Goal: Information Seeking & Learning: Find specific fact

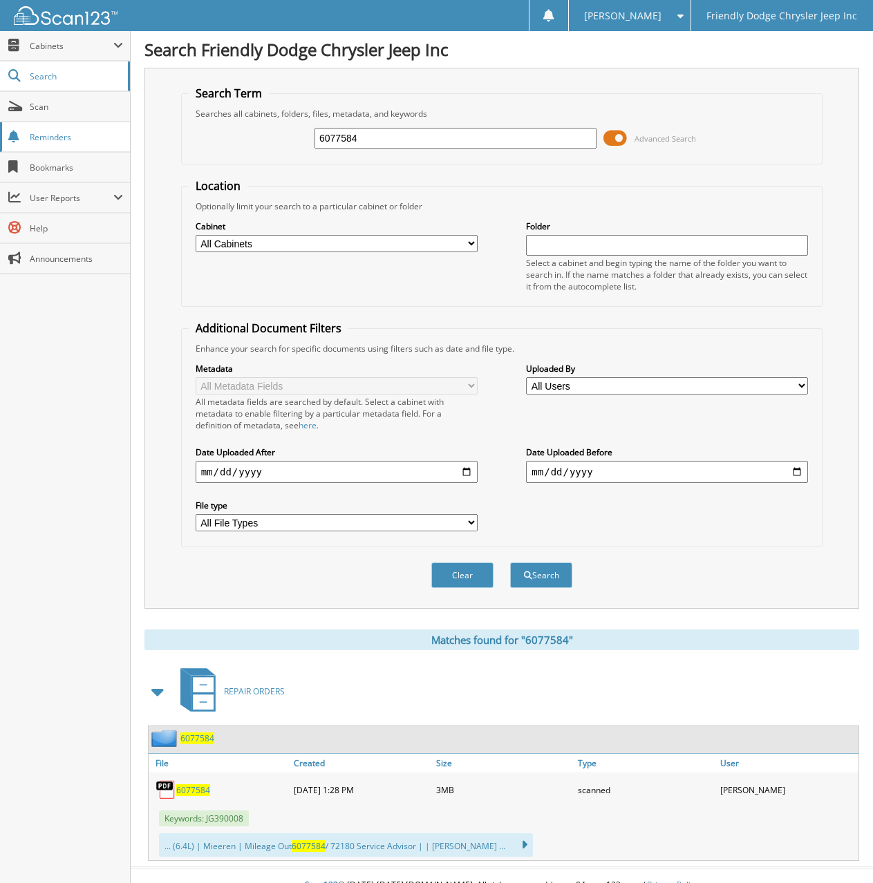
drag, startPoint x: 361, startPoint y: 142, endPoint x: 44, endPoint y: 142, distance: 317.1
click at [44, 142] on body "Ryan S. Settings Logout Friendly Dodge Chrysler Jeep Inc Close Cabinets My Comp…" at bounding box center [436, 451] width 873 height 902
type input "6076565"
click at [510, 562] on button "Search" at bounding box center [541, 575] width 62 height 26
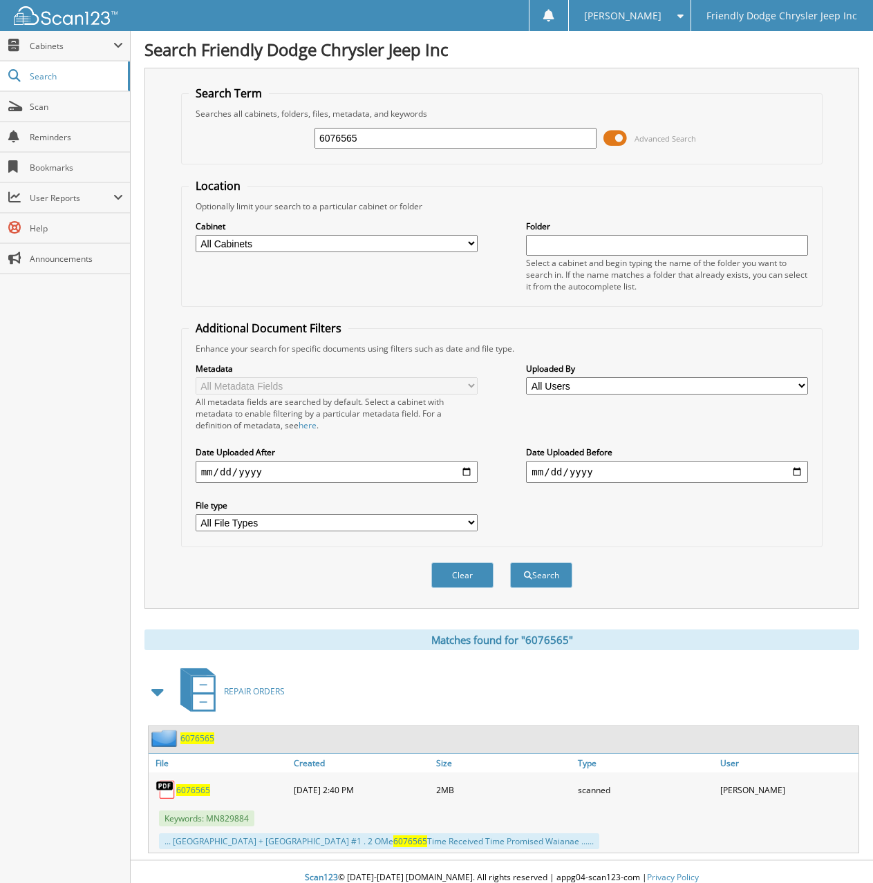
click at [187, 791] on span "6076565" at bounding box center [193, 790] width 34 height 12
click at [192, 786] on span "6076565" at bounding box center [193, 790] width 34 height 12
click at [37, 401] on div "Close Cabinets My Company Email Addresses Search Scan" at bounding box center [65, 457] width 131 height 852
drag, startPoint x: 370, startPoint y: 143, endPoint x: 236, endPoint y: 138, distance: 134.1
click at [236, 138] on div "6076565 Advanced Search" at bounding box center [502, 138] width 627 height 37
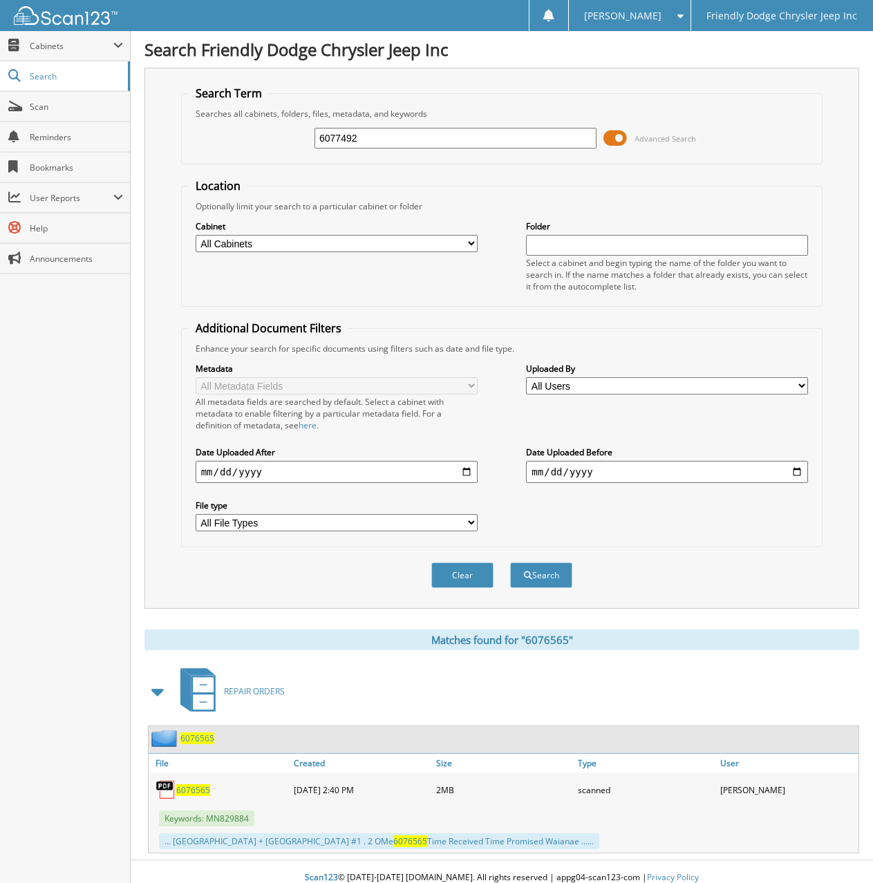
type input "6077492"
click at [510, 562] on button "Search" at bounding box center [541, 575] width 62 height 26
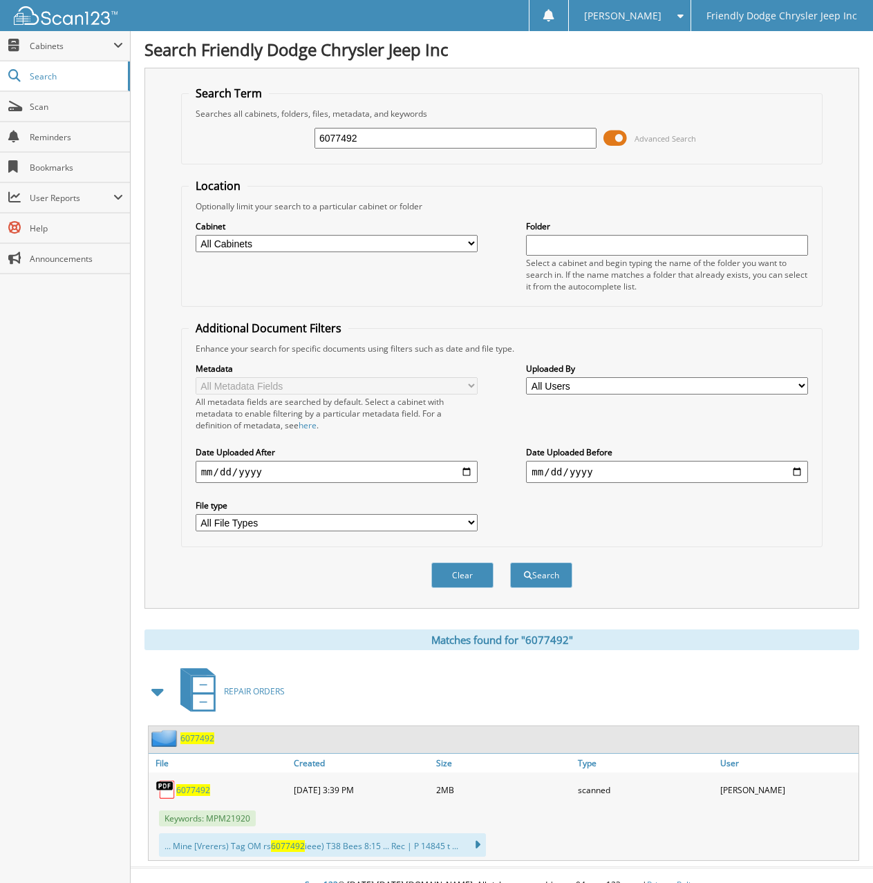
click at [197, 791] on span "6077492" at bounding box center [193, 790] width 34 height 12
drag, startPoint x: 348, startPoint y: 136, endPoint x: 166, endPoint y: 142, distance: 181.8
click at [197, 144] on div "6077492 Advanced Search" at bounding box center [502, 138] width 627 height 37
type input "6077045"
click at [510, 562] on button "Search" at bounding box center [541, 575] width 62 height 26
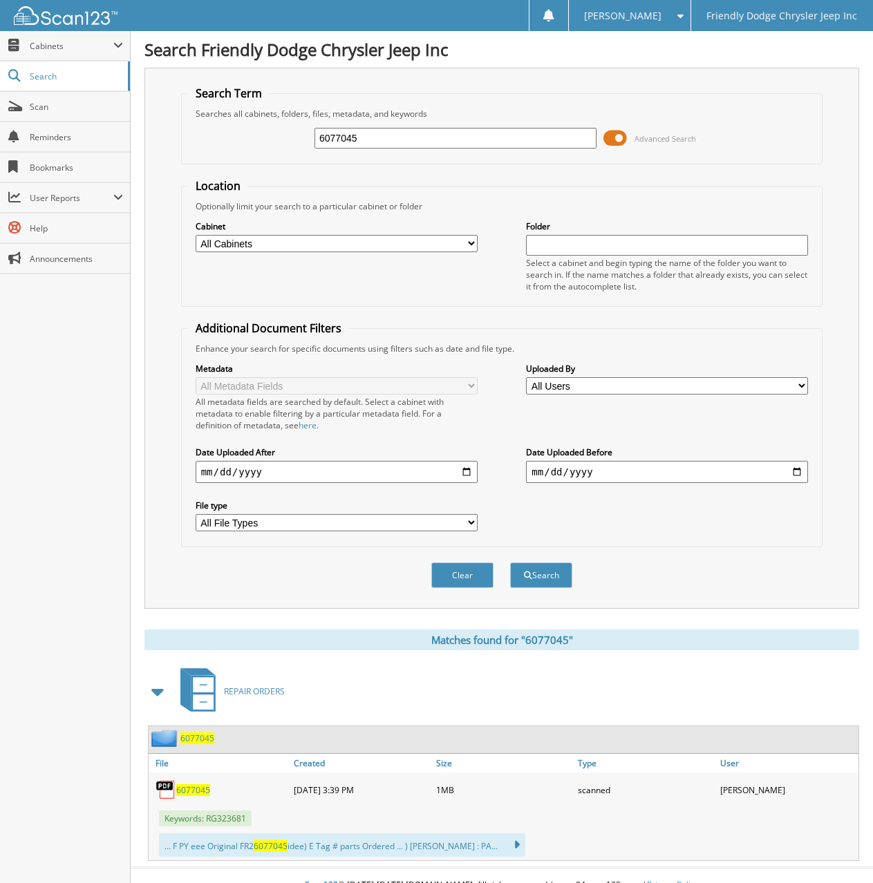
click at [194, 783] on div "6077045" at bounding box center [220, 790] width 142 height 28
click at [194, 793] on span "6077045" at bounding box center [193, 790] width 34 height 12
click at [198, 788] on span "6077045" at bounding box center [193, 790] width 34 height 12
click at [51, 560] on div "Close Cabinets My Company Email Addresses Search Scan" at bounding box center [65, 457] width 131 height 852
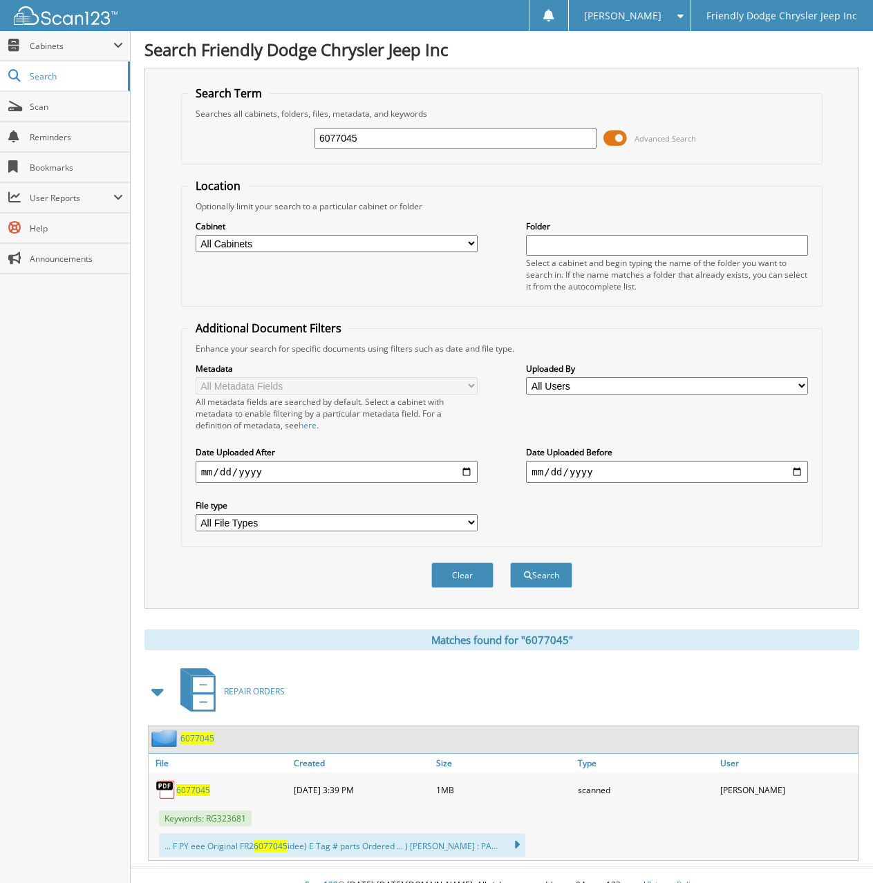
drag, startPoint x: 377, startPoint y: 136, endPoint x: 203, endPoint y: 135, distance: 173.4
click at [240, 136] on div "6077045 Advanced Search" at bounding box center [502, 138] width 627 height 37
type input "6078451"
click at [510, 562] on button "Search" at bounding box center [541, 575] width 62 height 26
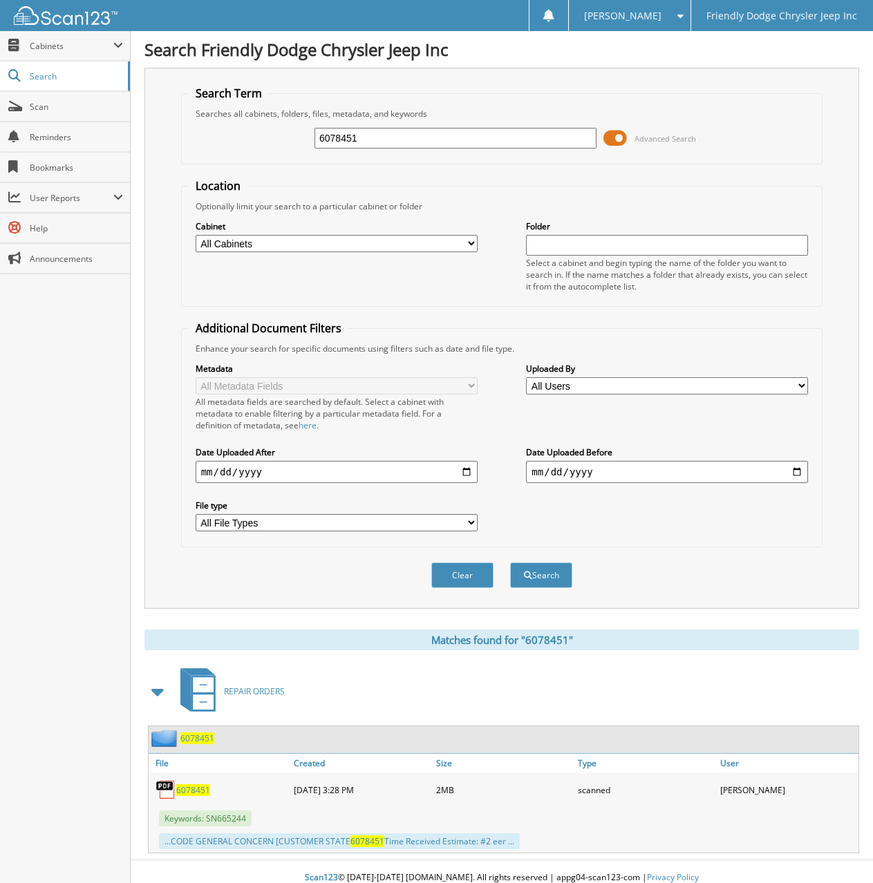
click at [196, 788] on span "6078451" at bounding box center [193, 790] width 34 height 12
click at [46, 578] on div "Close Cabinets My Company Email Addresses Search Scan" at bounding box center [65, 457] width 131 height 852
drag, startPoint x: 371, startPoint y: 139, endPoint x: 147, endPoint y: 147, distance: 224.0
click at [147, 147] on div "Search Term Searches all cabinets, folders, files, metadata, and keywords 60784…" at bounding box center [501, 338] width 714 height 541
type input "6078482"
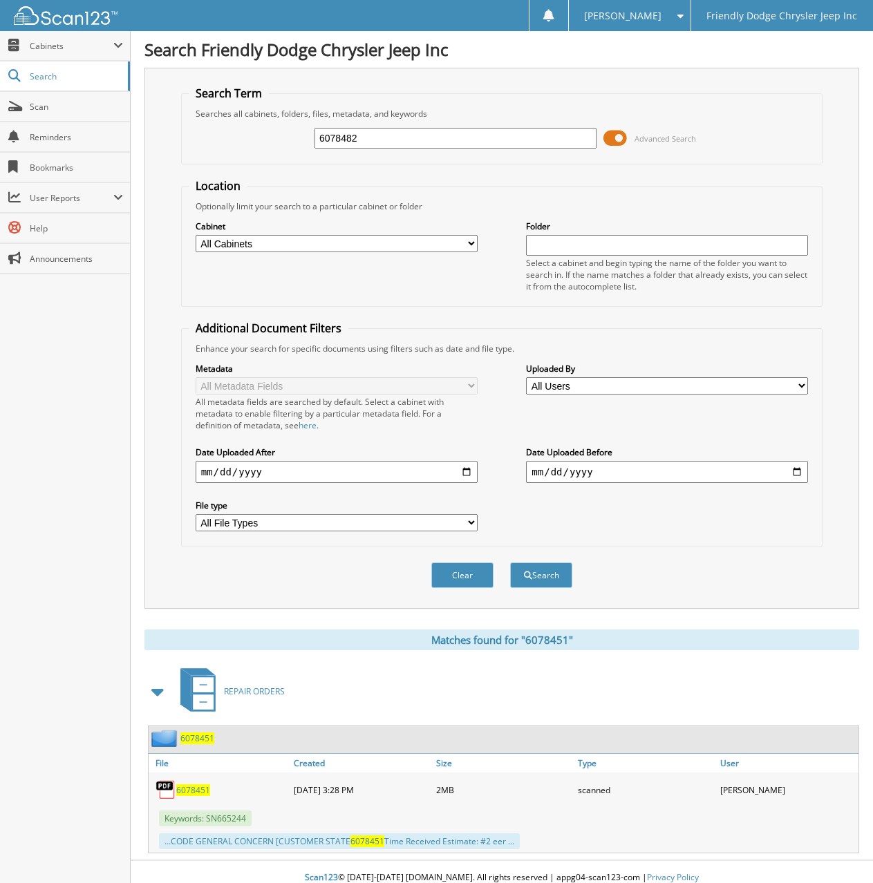
click at [510, 562] on button "Search" at bounding box center [541, 575] width 62 height 26
click at [201, 793] on span "6078482" at bounding box center [193, 790] width 34 height 12
click at [188, 790] on span "6078482" at bounding box center [193, 790] width 34 height 12
click at [69, 447] on div "Close Cabinets My Company Email Addresses Search Scan" at bounding box center [65, 457] width 131 height 852
click at [185, 792] on span "6078482" at bounding box center [193, 790] width 34 height 12
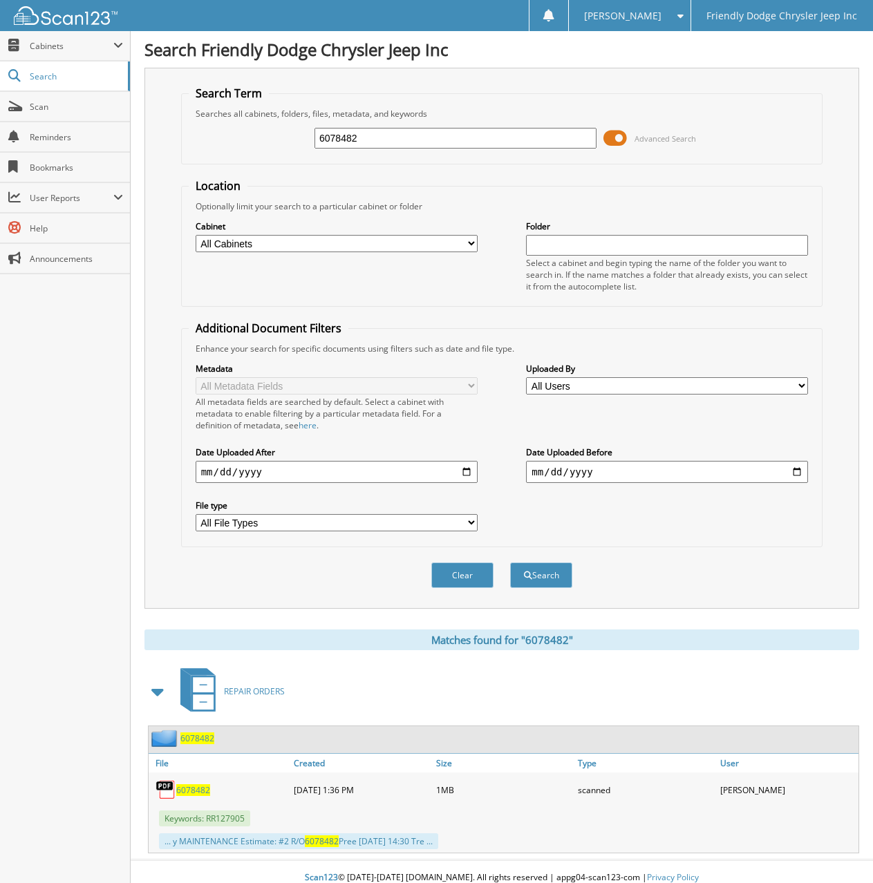
drag, startPoint x: 363, startPoint y: 142, endPoint x: 245, endPoint y: 137, distance: 118.3
click at [267, 138] on div "6078482 Advanced Search" at bounding box center [502, 138] width 627 height 37
type input "6078473"
click at [510, 562] on button "Search" at bounding box center [541, 575] width 62 height 26
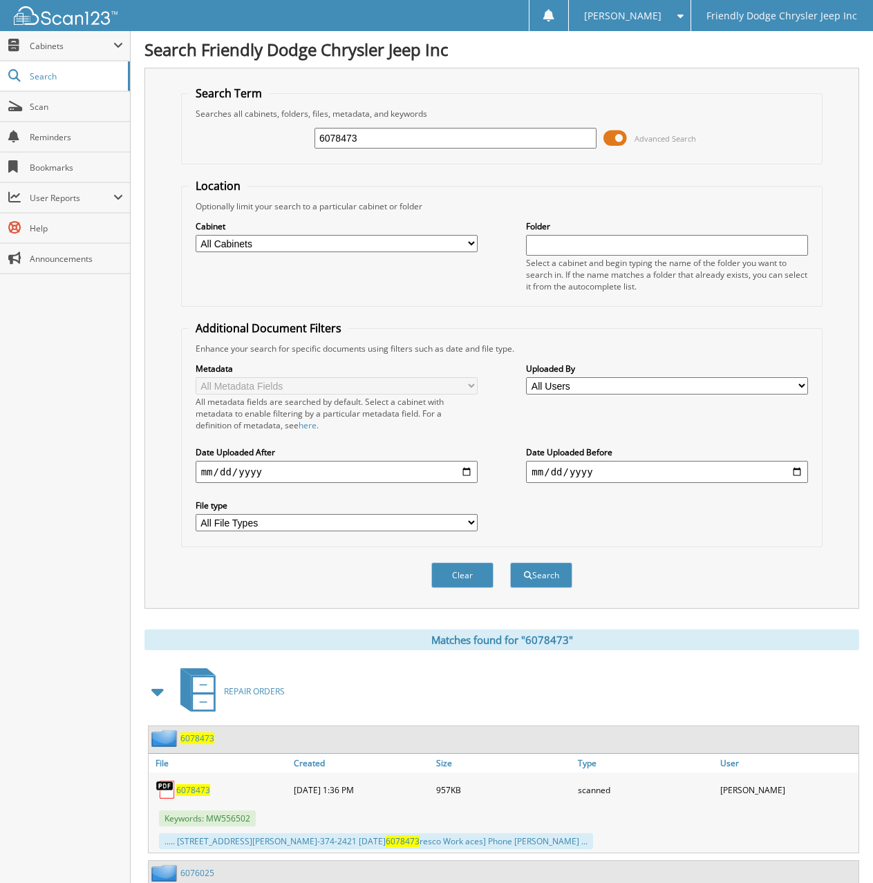
click at [184, 788] on span "6078473" at bounding box center [193, 790] width 34 height 12
click at [55, 372] on div "Close Cabinets My Company Email Addresses Search Scan" at bounding box center [65, 457] width 131 height 852
drag, startPoint x: 380, startPoint y: 138, endPoint x: 176, endPoint y: 145, distance: 203.9
click at [176, 145] on div "Search Term Searches all cabinets, folders, files, metadata, and keywords 60784…" at bounding box center [501, 338] width 714 height 541
type input "6078262"
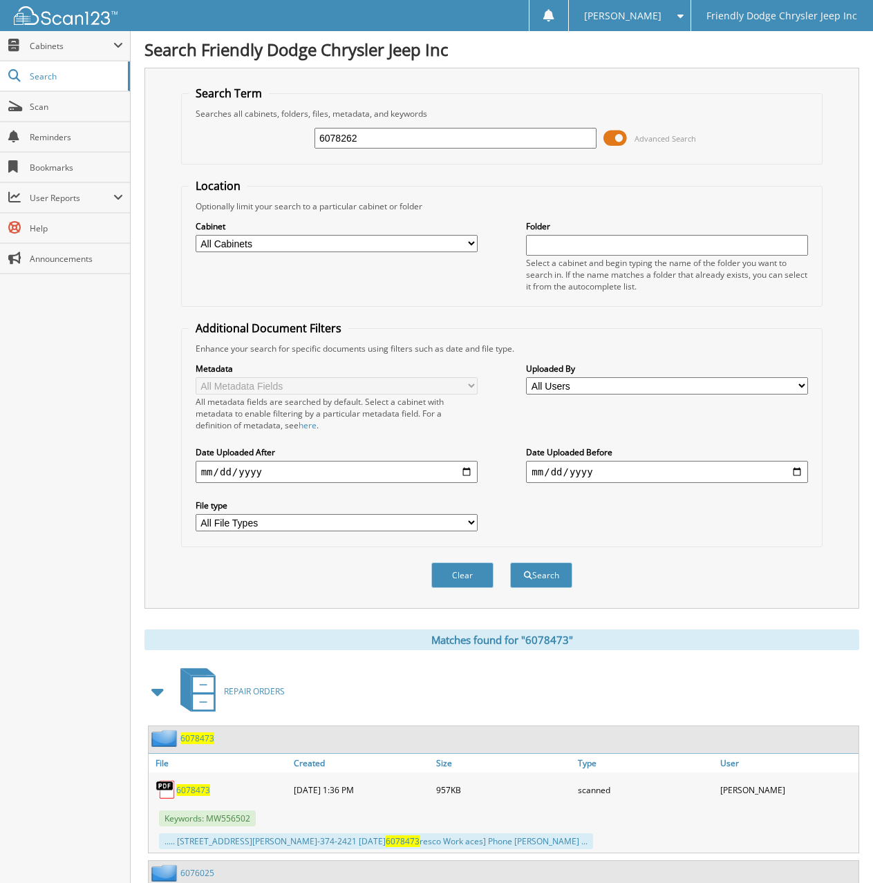
click at [510, 562] on button "Search" at bounding box center [541, 575] width 62 height 26
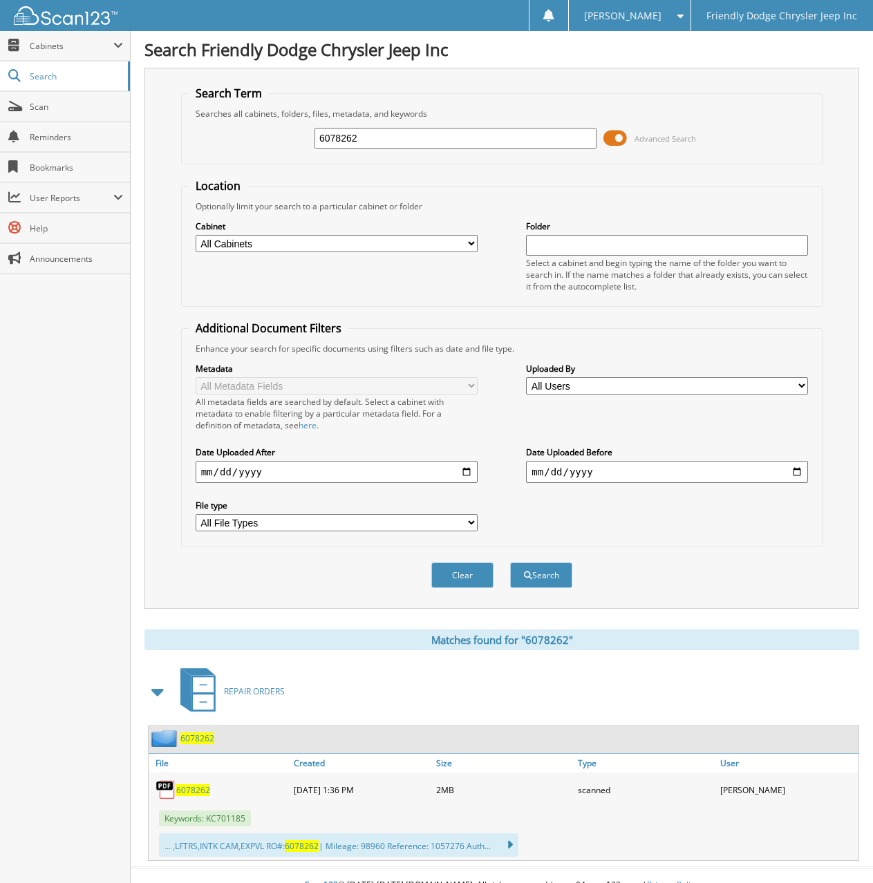
click at [197, 793] on span "6078262" at bounding box center [193, 790] width 34 height 12
click at [69, 482] on div "Close Cabinets My Company Email Addresses Search Scan" at bounding box center [65, 457] width 131 height 852
click at [198, 789] on span "6078262" at bounding box center [193, 790] width 34 height 12
click at [195, 788] on span "6078262" at bounding box center [193, 790] width 34 height 12
drag, startPoint x: 99, startPoint y: 395, endPoint x: 92, endPoint y: 354, distance: 40.7
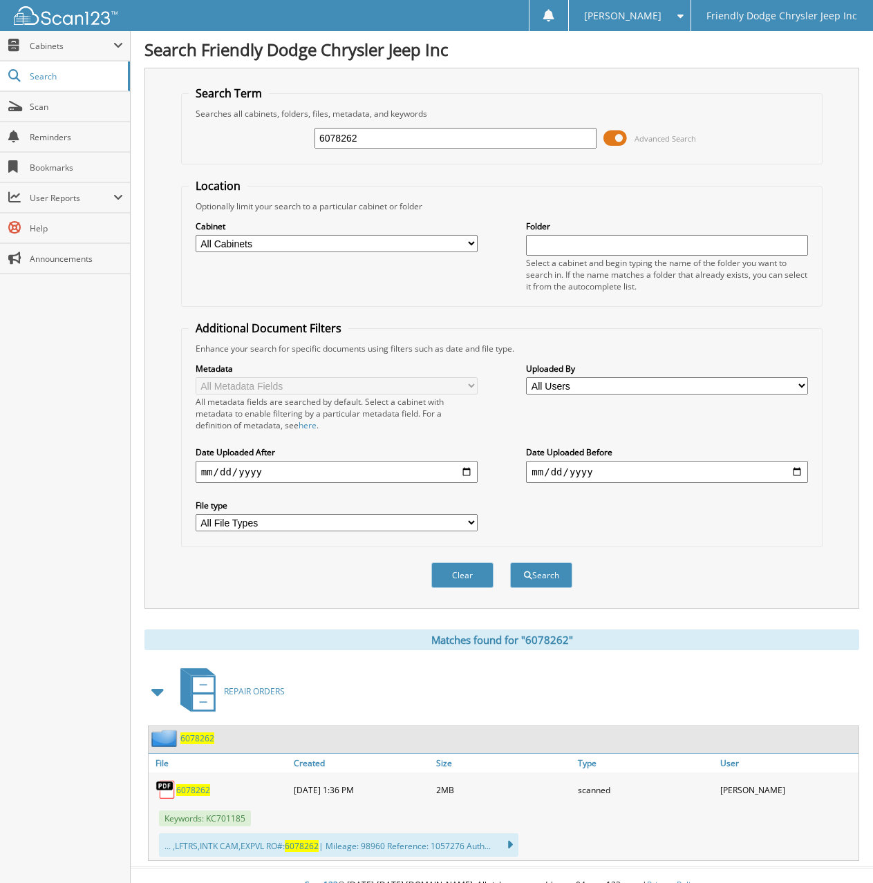
click at [97, 389] on div "Close Cabinets My Company Email Addresses Search Scan" at bounding box center [65, 457] width 131 height 852
drag, startPoint x: 368, startPoint y: 136, endPoint x: 153, endPoint y: 140, distance: 215.6
click at [142, 144] on div "Search Friendly Dodge Chrysler Jeep Inc Search Term Searches all cabinets, fold…" at bounding box center [502, 451] width 742 height 902
type input "6078487"
click at [510, 562] on button "Search" at bounding box center [541, 575] width 62 height 26
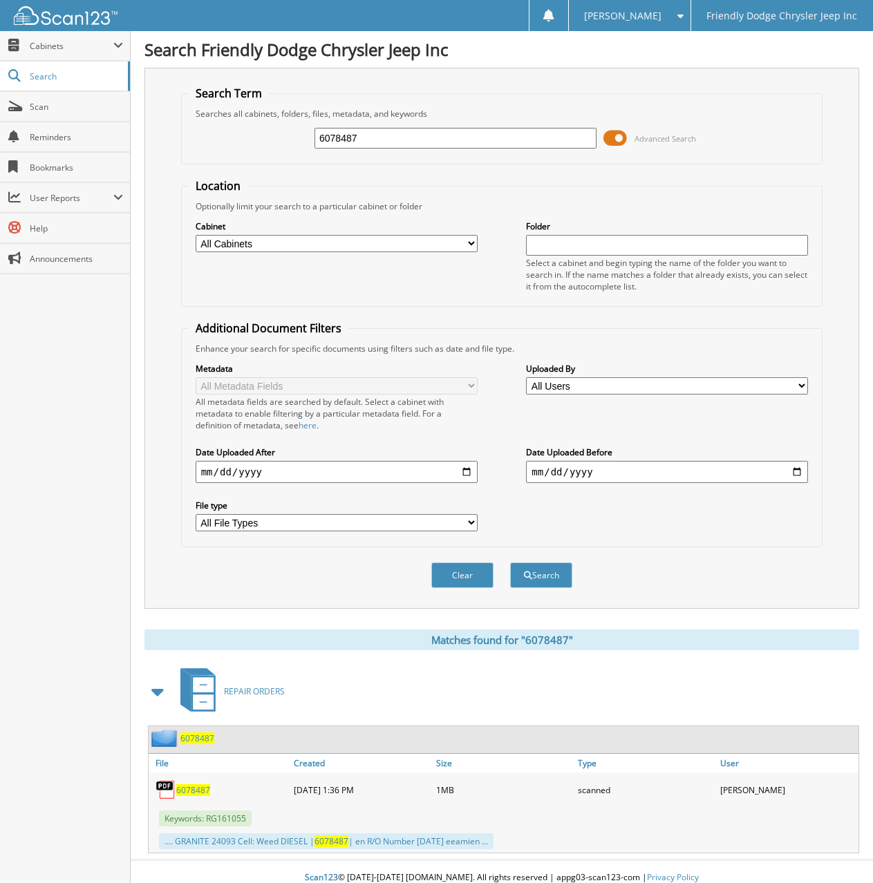
click at [198, 793] on span "6078487" at bounding box center [193, 790] width 34 height 12
drag, startPoint x: 359, startPoint y: 137, endPoint x: 185, endPoint y: 146, distance: 174.4
click at [185, 146] on fieldset "Search Term Searches all cabinets, folders, files, metadata, and keywords 60784…" at bounding box center [502, 125] width 642 height 79
type input "6077584"
click at [510, 562] on button "Search" at bounding box center [541, 575] width 62 height 26
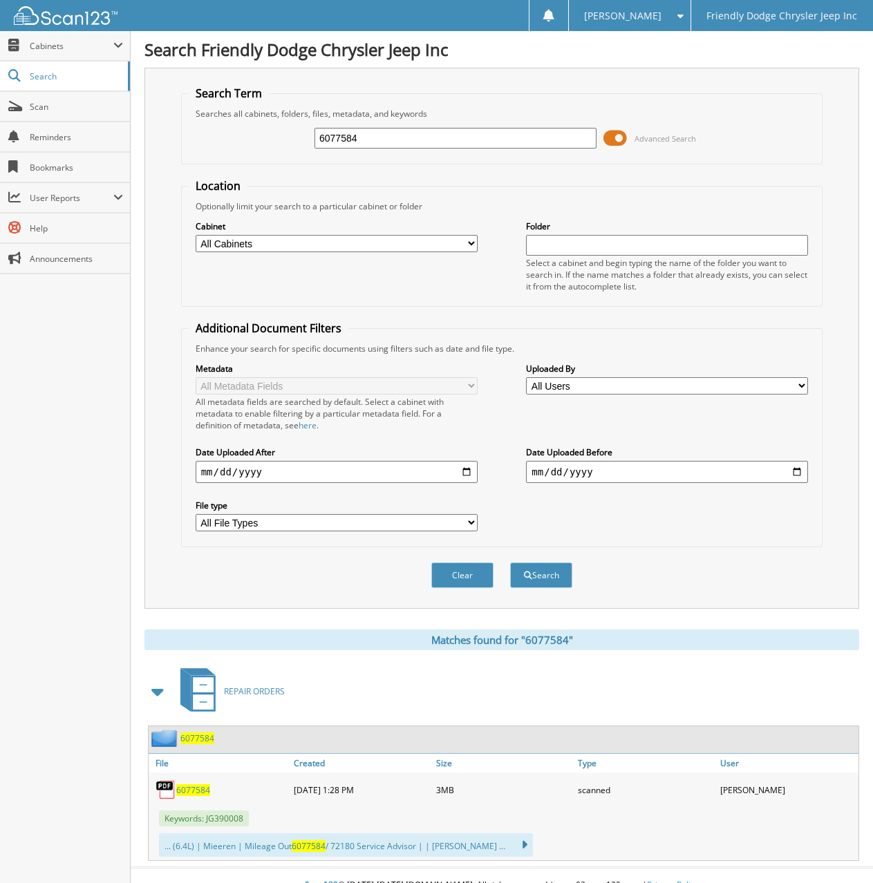
click at [189, 789] on span "6077584" at bounding box center [193, 790] width 34 height 12
drag, startPoint x: 361, startPoint y: 137, endPoint x: 208, endPoint y: 137, distance: 152.7
click at [202, 137] on div "6077584 Advanced Search" at bounding box center [502, 138] width 627 height 37
type input "6078588"
click at [510, 562] on button "Search" at bounding box center [541, 575] width 62 height 26
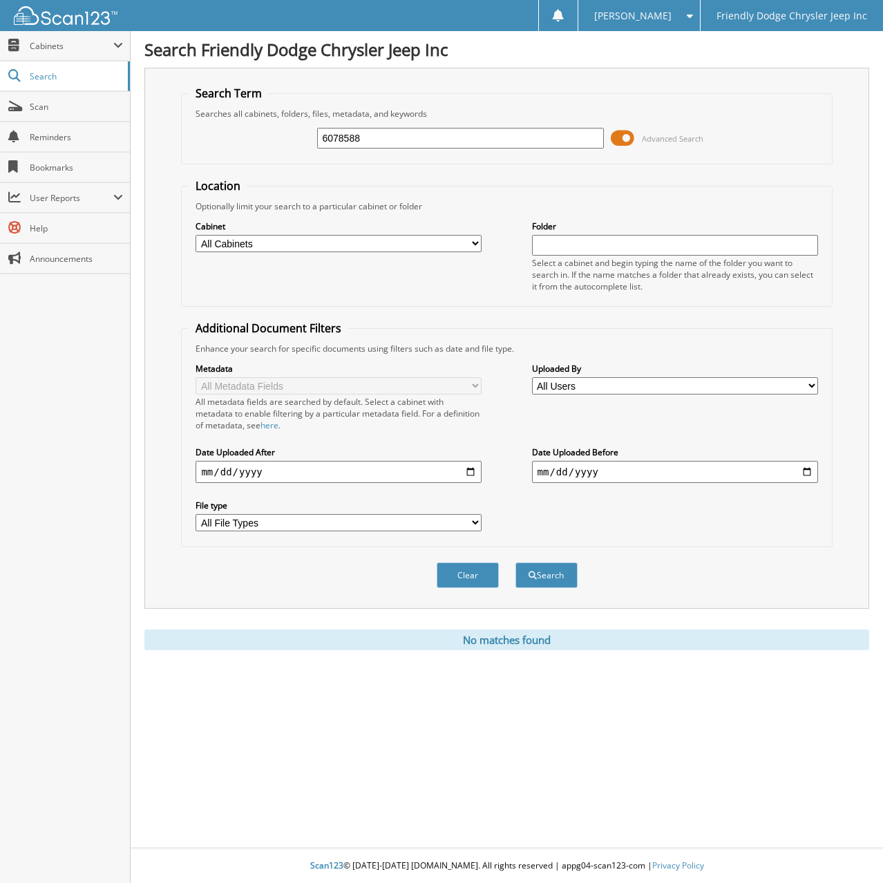
drag, startPoint x: 375, startPoint y: 137, endPoint x: 133, endPoint y: 141, distance: 242.6
click at [133, 141] on div "Search Friendly Dodge Chrysler Jeep Inc Search Term Searches all cabinets, fold…" at bounding box center [507, 441] width 752 height 883
type input "6078506"
click at [515, 562] on button "Search" at bounding box center [546, 575] width 62 height 26
drag, startPoint x: 70, startPoint y: 533, endPoint x: 64, endPoint y: 528, distance: 8.8
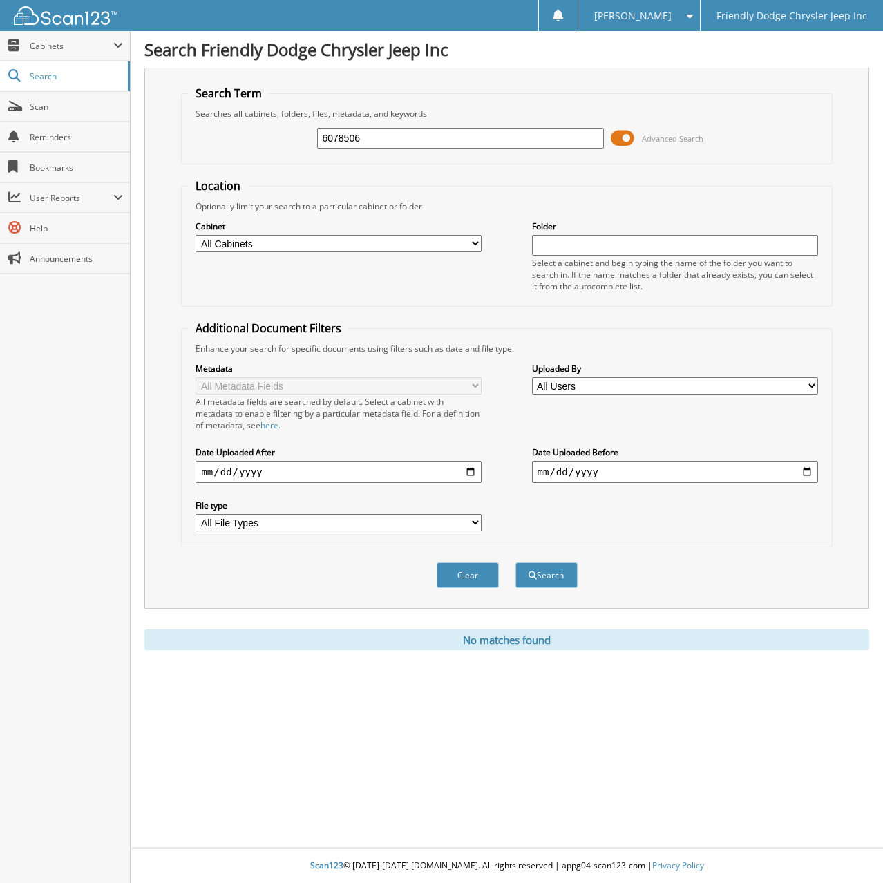
click at [69, 531] on div "Close Cabinets My Company Email Addresses Search Scan" at bounding box center [65, 457] width 131 height 852
click at [39, 421] on div "Close Cabinets My Company Email Addresses Search Scan" at bounding box center [65, 457] width 131 height 852
drag, startPoint x: 367, startPoint y: 144, endPoint x: 213, endPoint y: 145, distance: 154.1
click at [213, 145] on div "6078506 Advanced Search" at bounding box center [507, 138] width 636 height 37
type input "6078496"
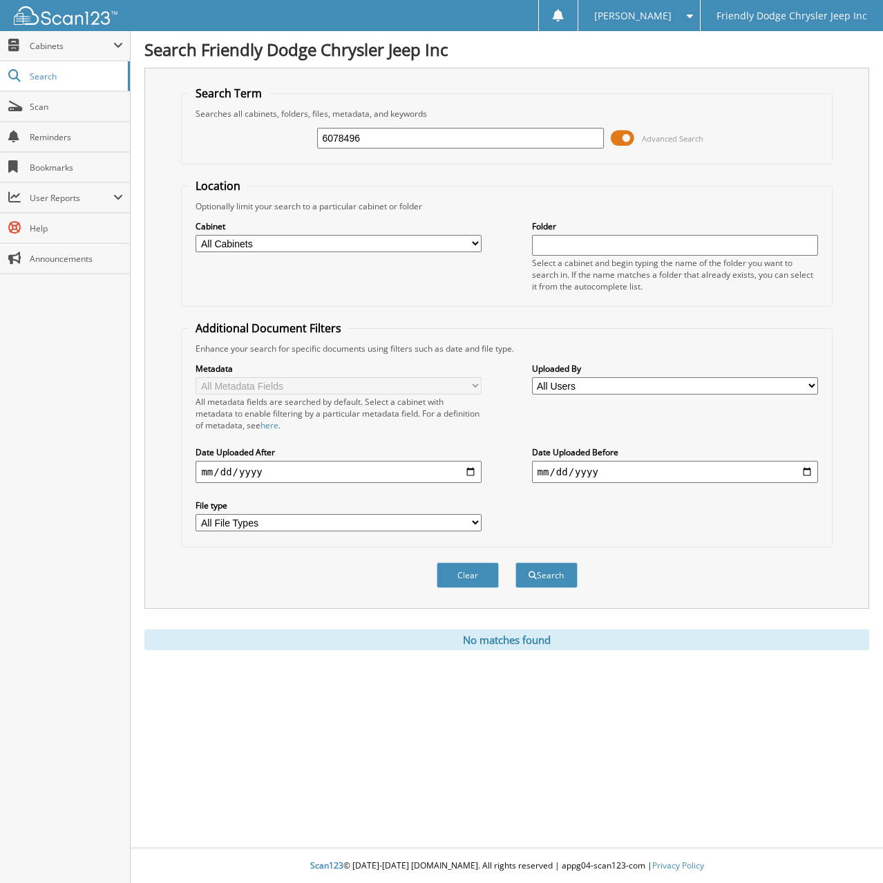
click at [515, 562] on button "Search" at bounding box center [546, 575] width 62 height 26
click at [50, 425] on div "Close Cabinets My Company Email Addresses Search Scan" at bounding box center [65, 457] width 131 height 852
drag, startPoint x: 364, startPoint y: 137, endPoint x: 197, endPoint y: 140, distance: 167.2
click at [197, 140] on div "6078496 Advanced Search" at bounding box center [507, 138] width 636 height 37
type input "6077479"
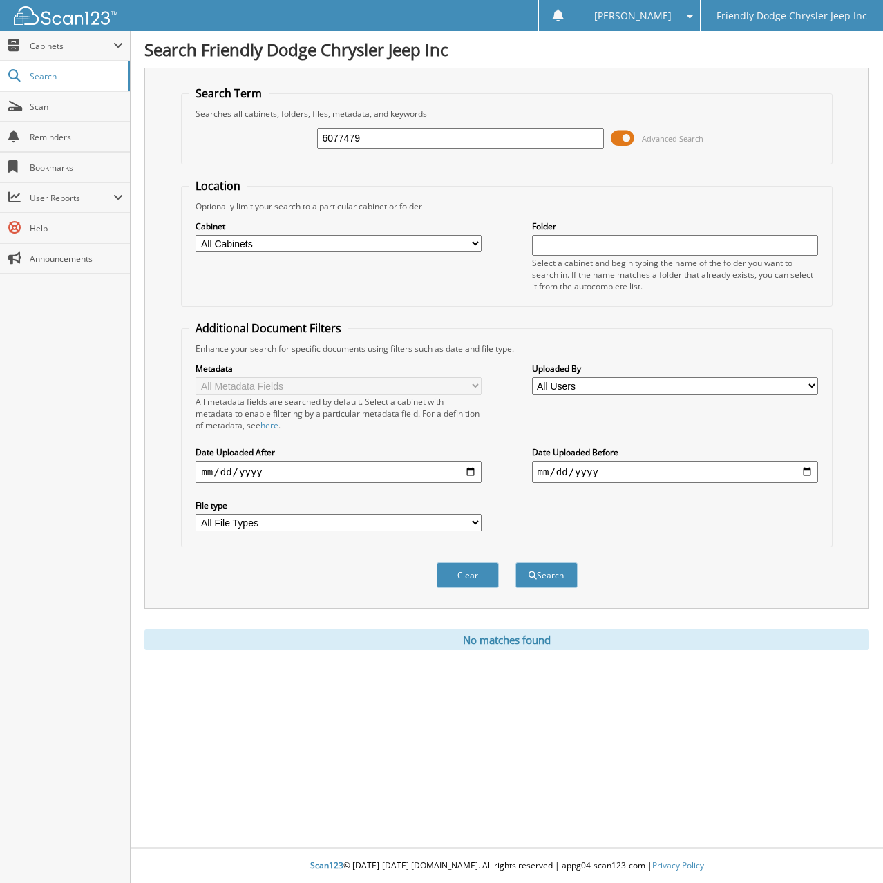
click at [515, 562] on button "Search" at bounding box center [546, 575] width 62 height 26
